Goal: Information Seeking & Learning: Learn about a topic

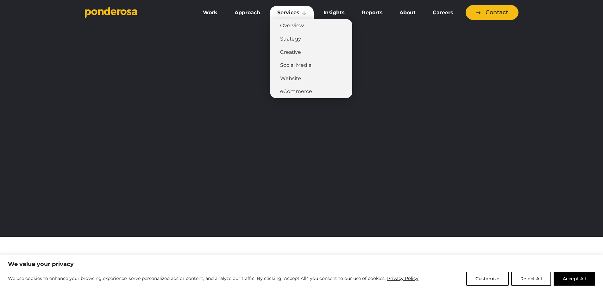
click at [286, 12] on link "Services" at bounding box center [292, 12] width 44 height 13
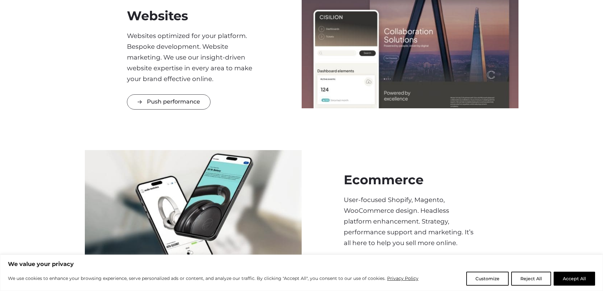
scroll to position [749, 0]
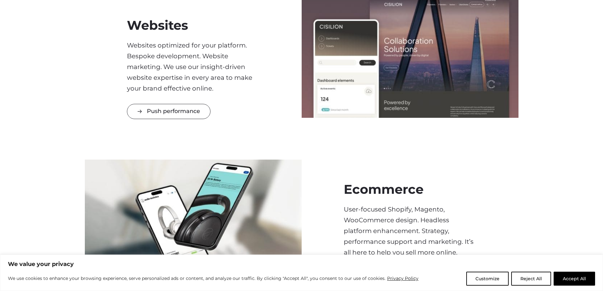
click at [170, 121] on div "Websites Websites optimized for your platform. Bespoke development. Website mar…" at bounding box center [193, 68] width 217 height 144
click at [175, 116] on link "Push performance" at bounding box center [169, 111] width 84 height 15
